Goal: Information Seeking & Learning: Learn about a topic

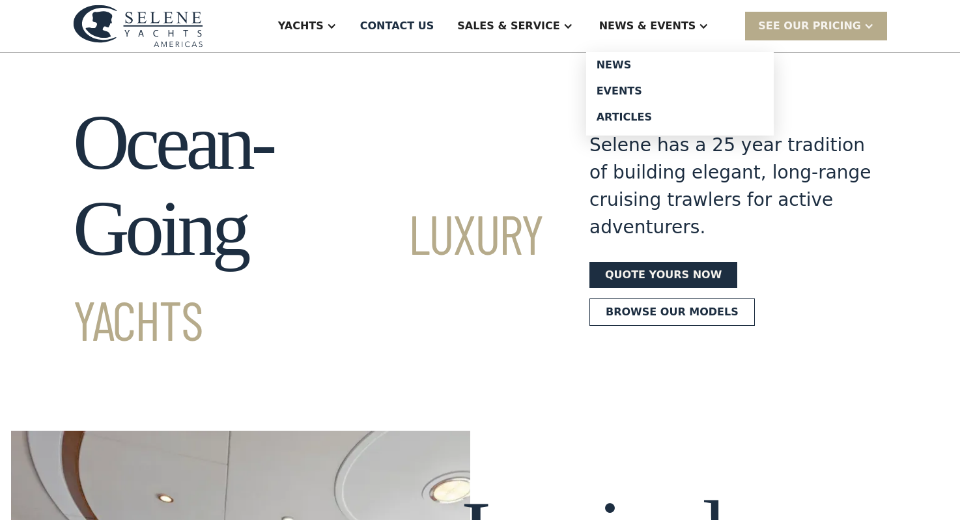
click at [657, 17] on div "News & EVENTS" at bounding box center [654, 26] width 136 height 52
click at [642, 91] on div "Events" at bounding box center [680, 91] width 167 height 10
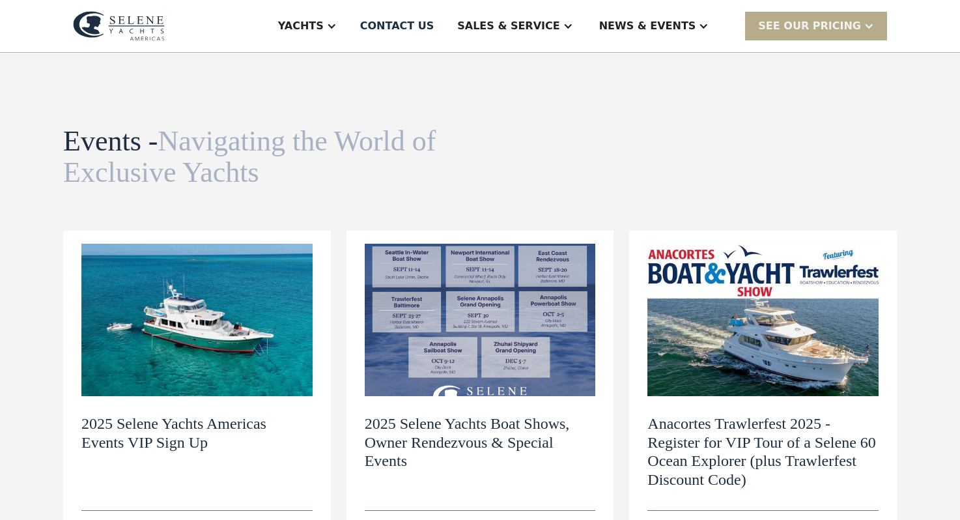
click at [750, 342] on img at bounding box center [763, 320] width 231 height 152
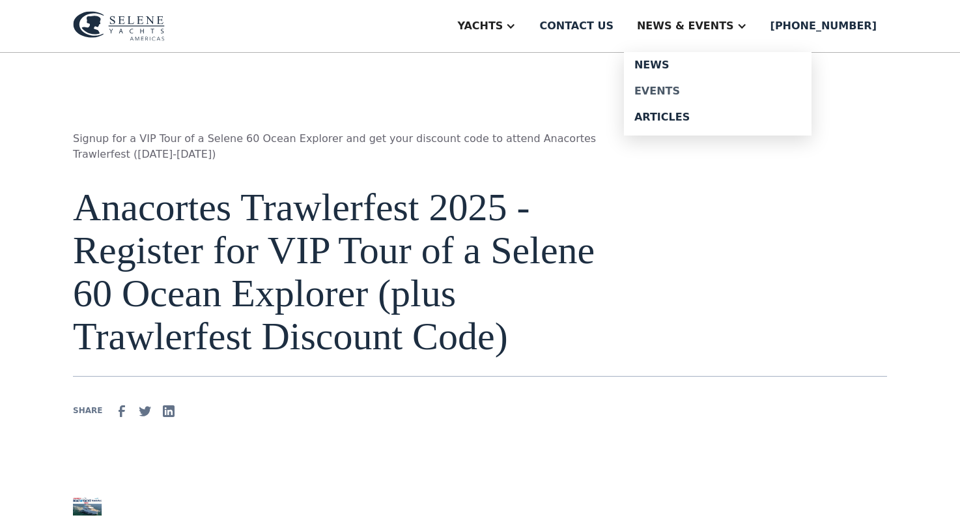
click at [688, 91] on div "Events" at bounding box center [718, 91] width 167 height 10
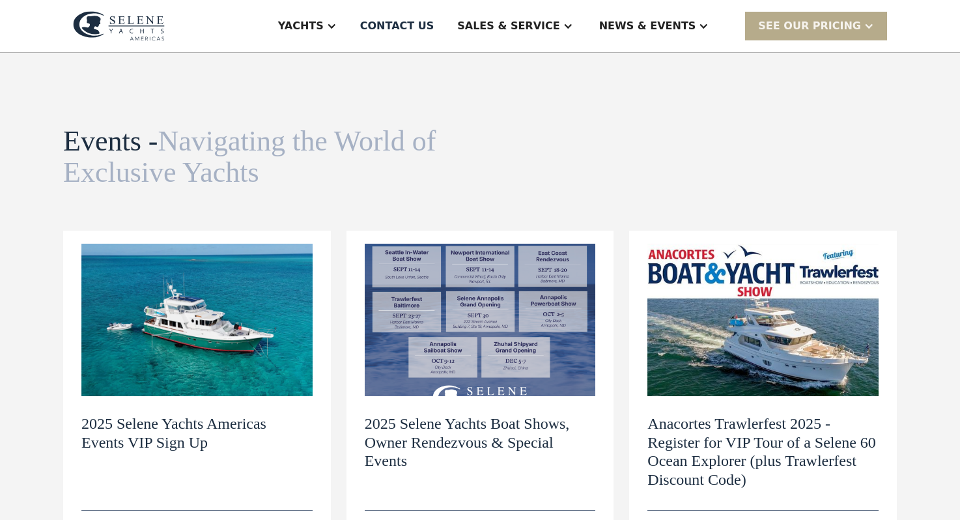
click at [431, 347] on img at bounding box center [480, 320] width 231 height 152
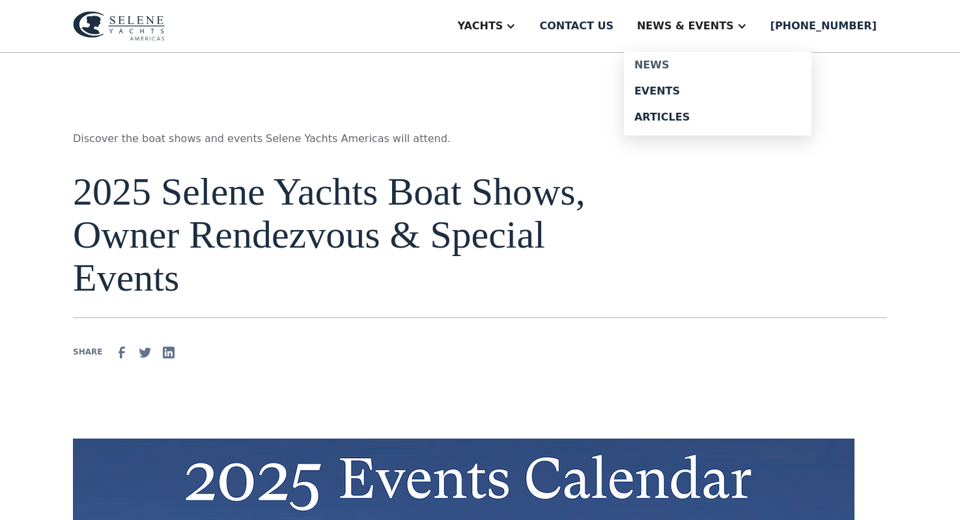
click at [690, 63] on div "News" at bounding box center [718, 65] width 167 height 10
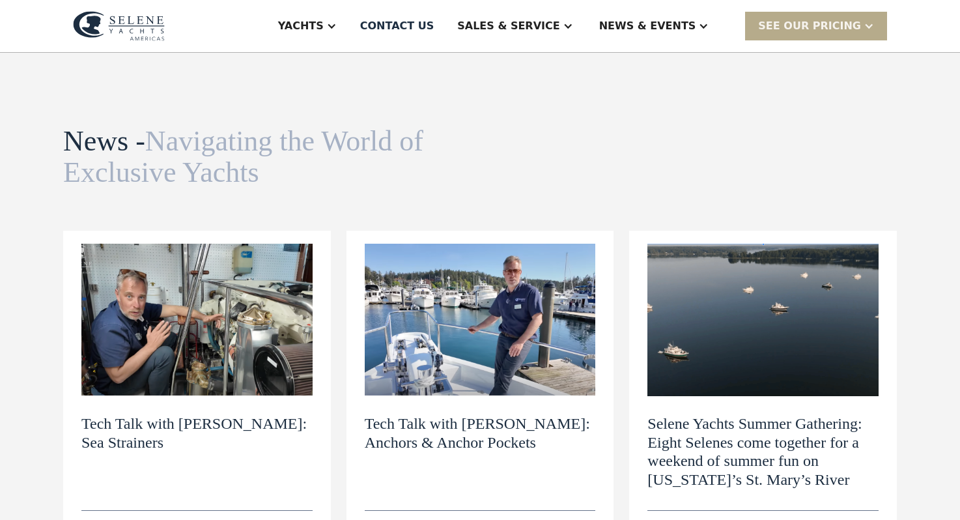
click at [242, 339] on img at bounding box center [196, 320] width 231 height 152
click at [491, 312] on img at bounding box center [480, 320] width 231 height 152
click at [761, 339] on img at bounding box center [763, 320] width 231 height 152
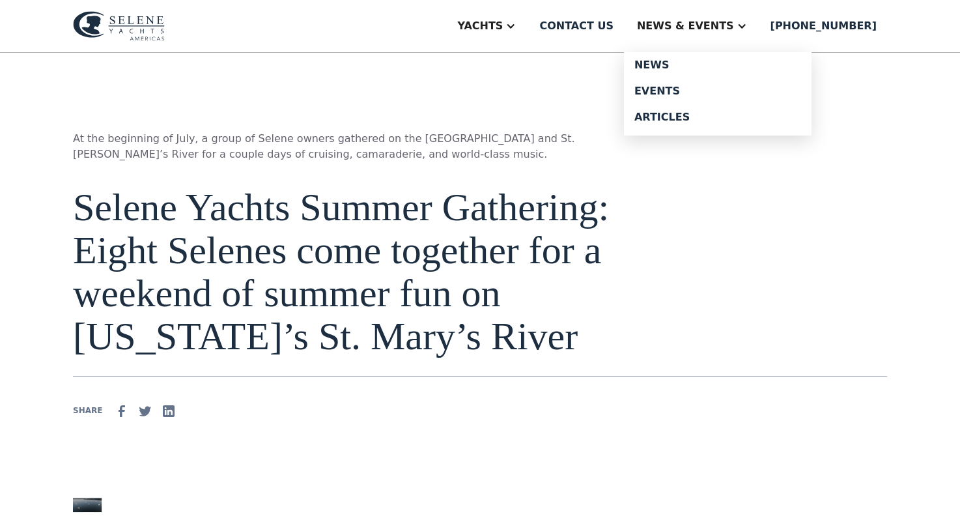
click at [702, 19] on div "News & EVENTS" at bounding box center [685, 26] width 97 height 16
click at [717, 23] on div "News & EVENTS" at bounding box center [685, 26] width 97 height 16
click at [718, 25] on div "News & EVENTS" at bounding box center [685, 26] width 97 height 16
click at [700, 93] on div "Events" at bounding box center [718, 91] width 167 height 10
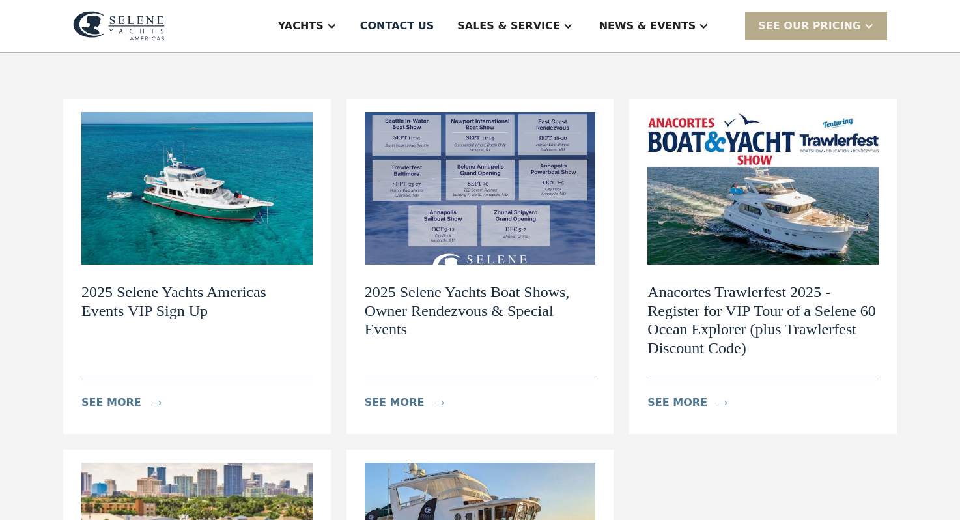
scroll to position [141, 0]
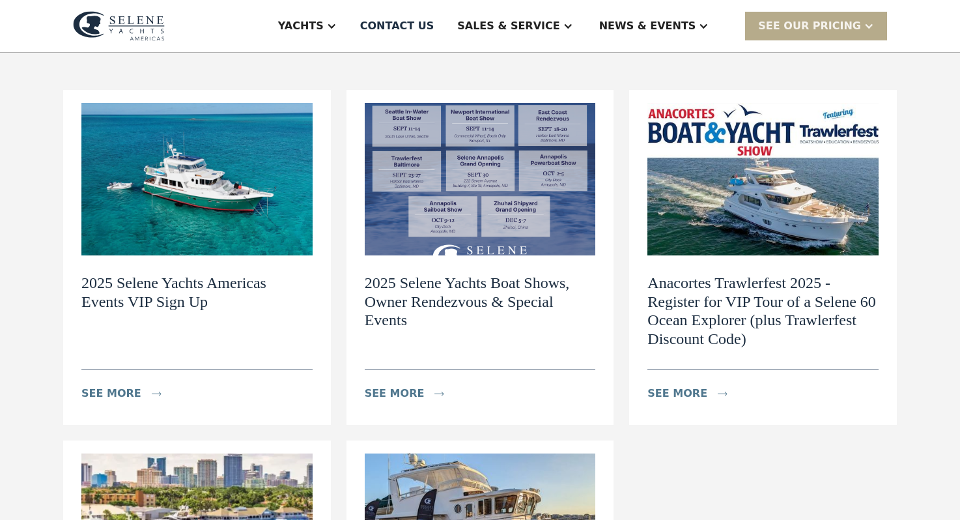
click at [739, 207] on img at bounding box center [763, 179] width 231 height 152
